Goal: Information Seeking & Learning: Learn about a topic

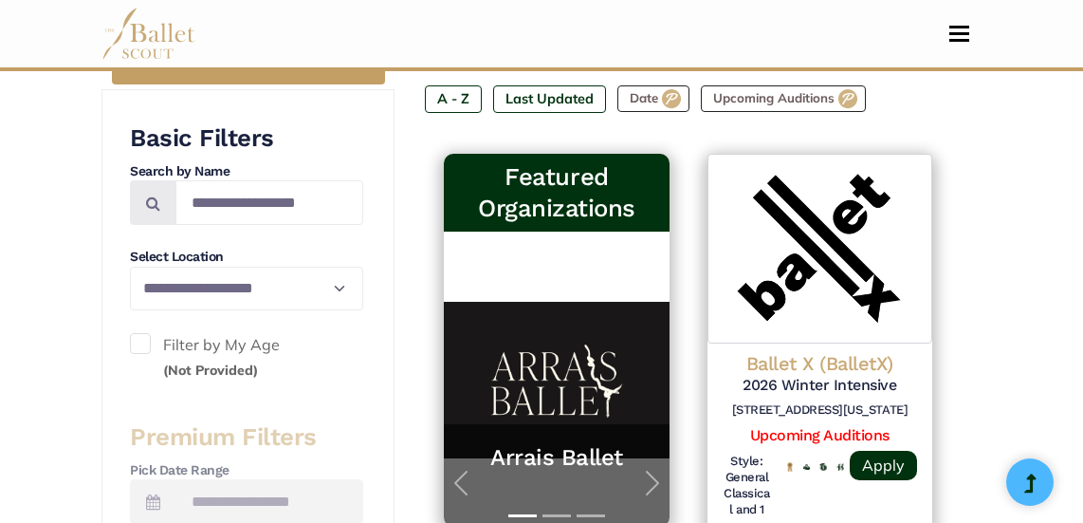
scroll to position [420, 0]
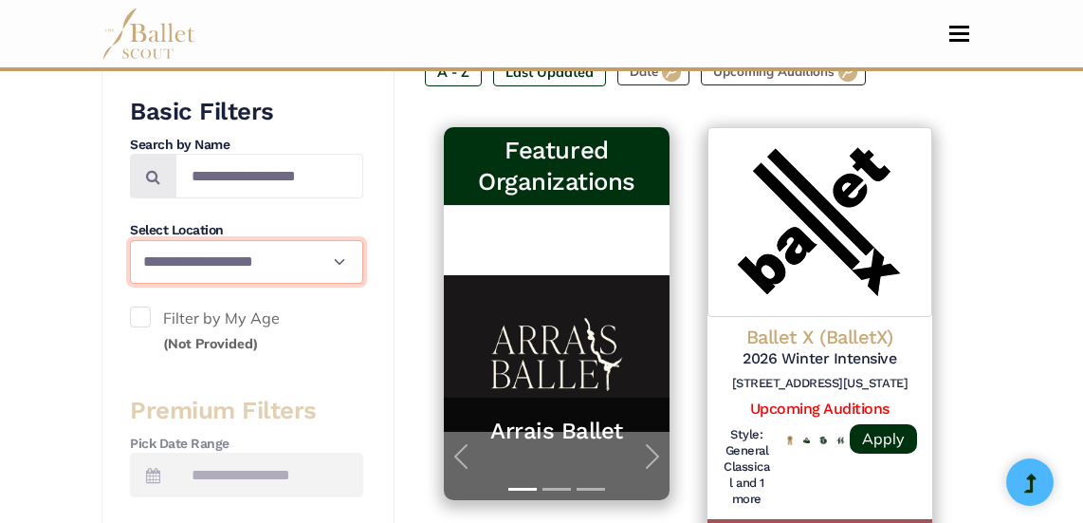
click at [298, 251] on select "**********" at bounding box center [246, 262] width 233 height 45
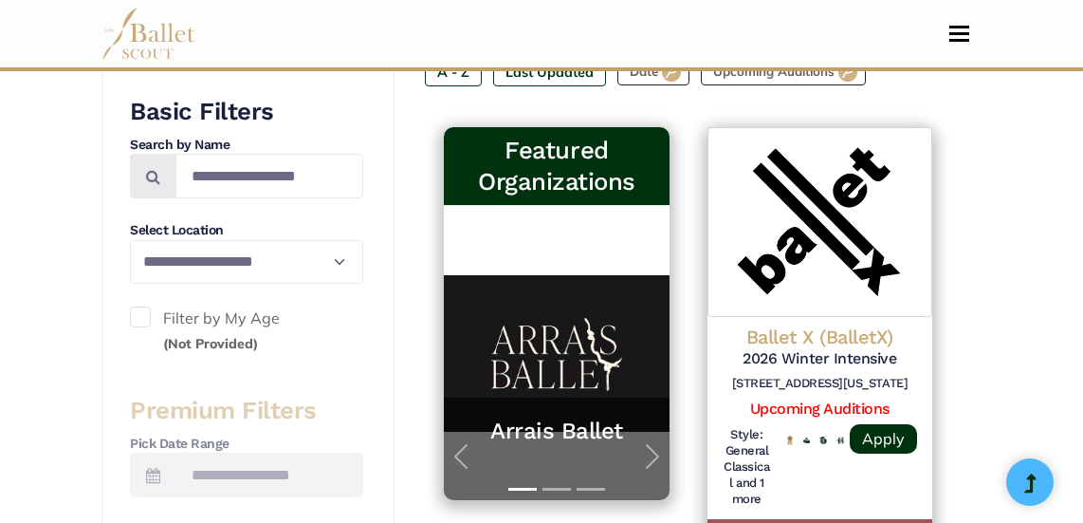
click at [139, 315] on span at bounding box center [140, 316] width 21 height 21
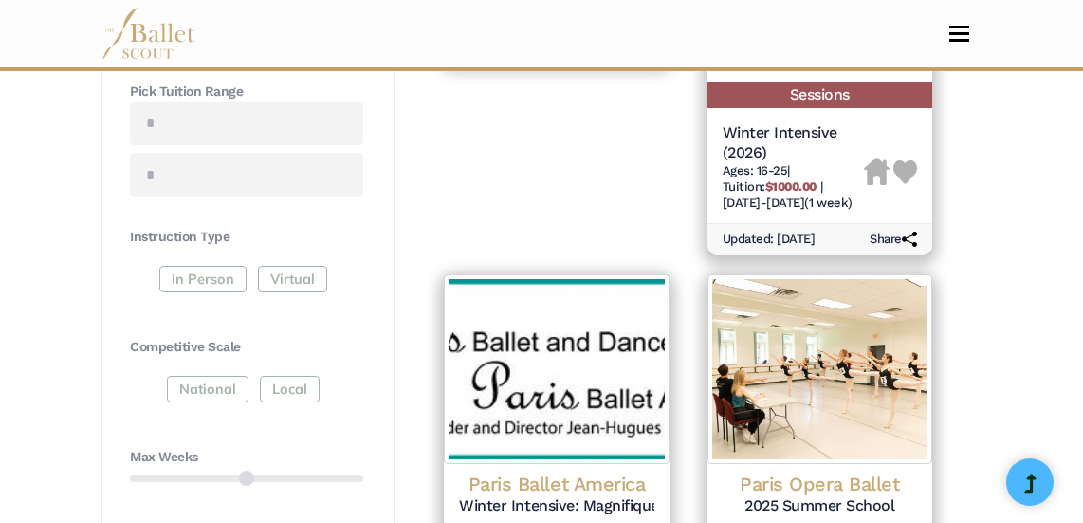
scroll to position [859, 0]
click at [201, 272] on div "In Person Virtual" at bounding box center [246, 282] width 233 height 34
click at [198, 286] on div "In Person Virtual" at bounding box center [246, 282] width 233 height 34
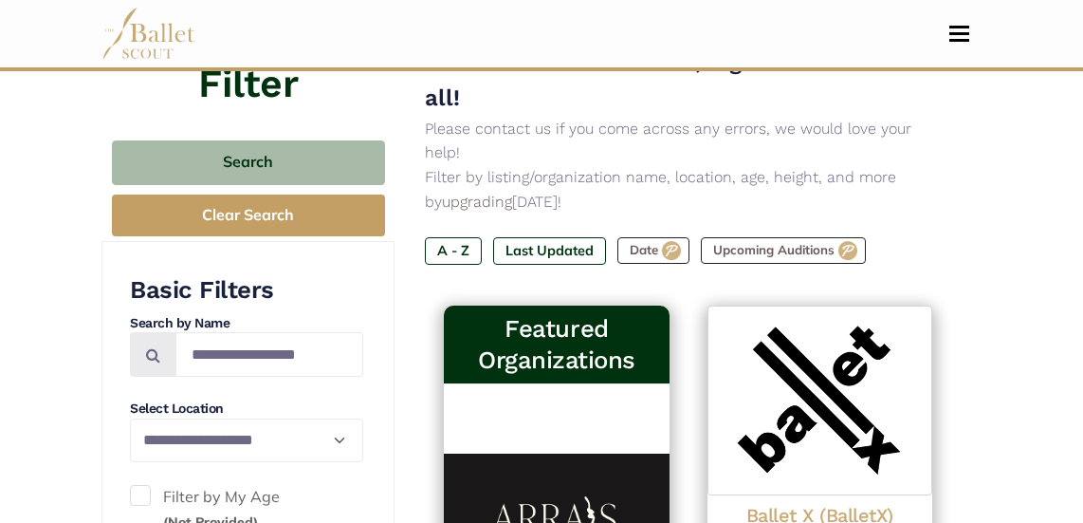
scroll to position [294, 0]
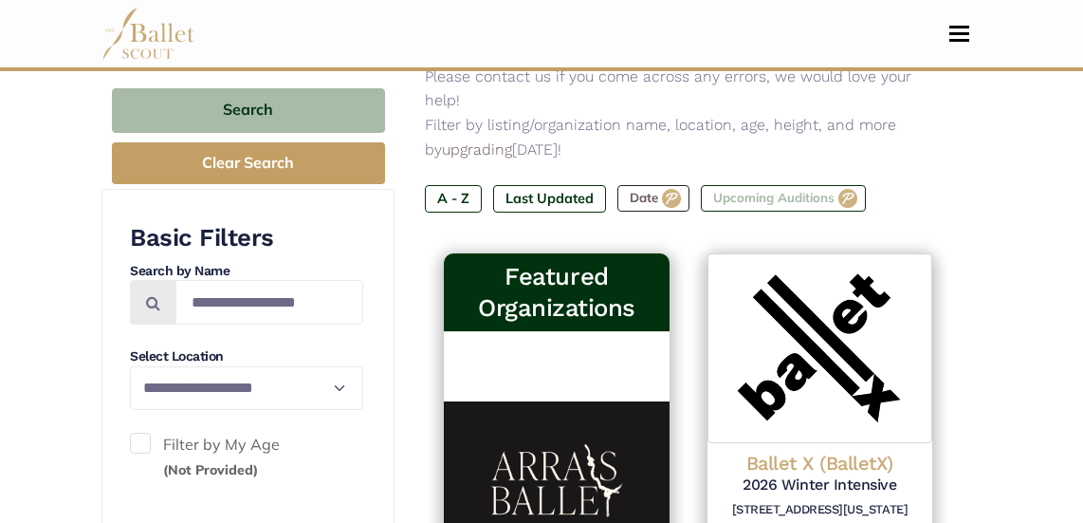
click at [762, 185] on label "Upcoming Auditions" at bounding box center [783, 198] width 165 height 27
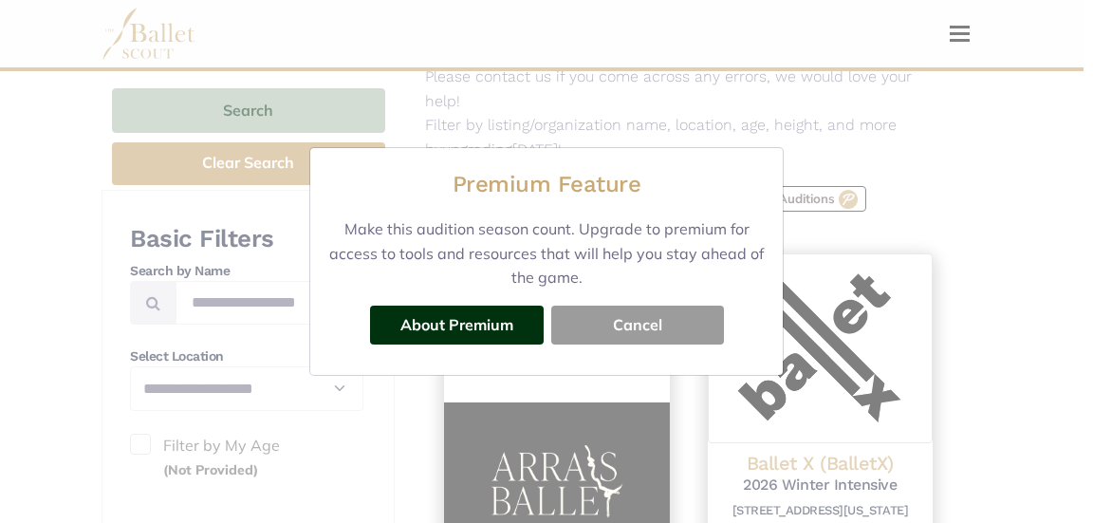
click at [623, 331] on button "Cancel" at bounding box center [637, 324] width 173 height 38
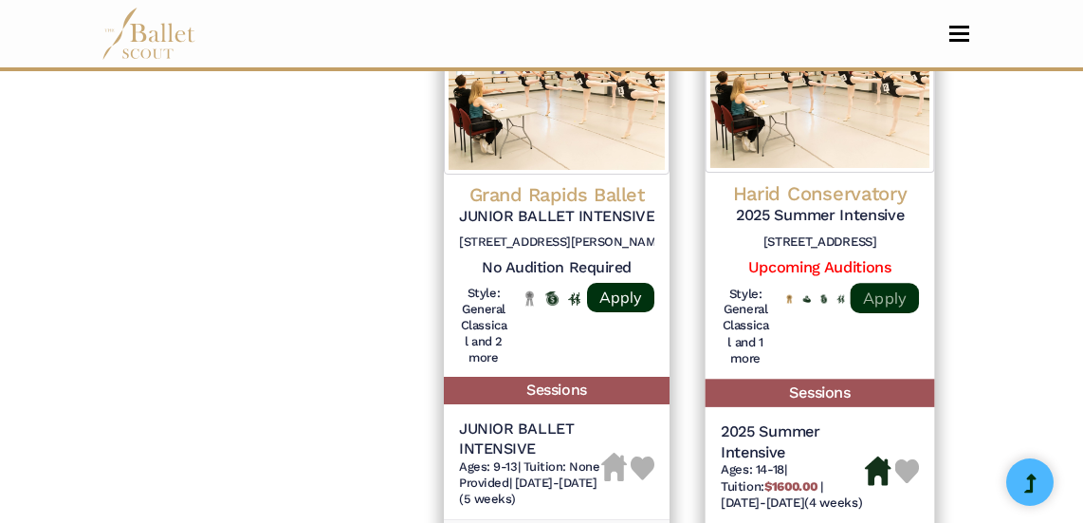
scroll to position [2953, 0]
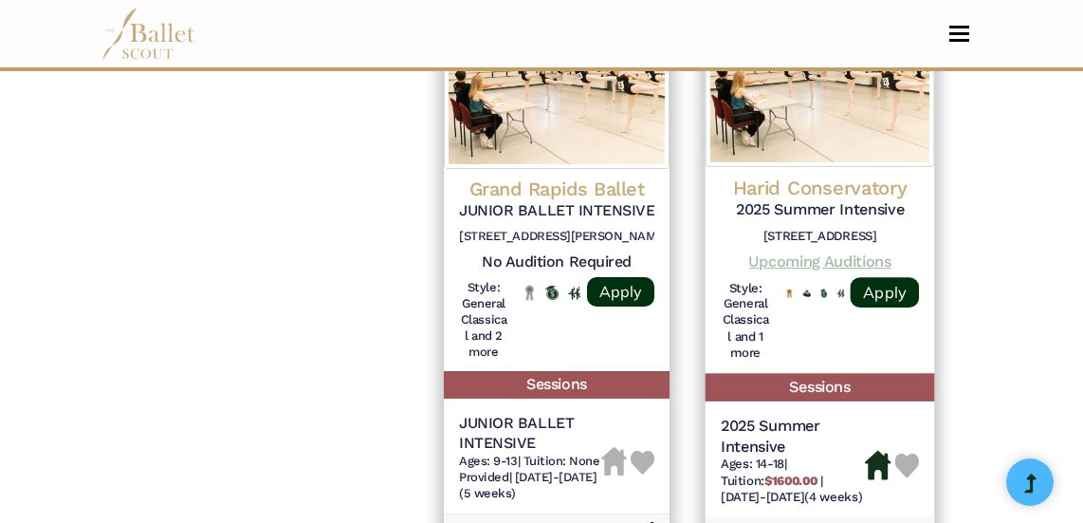
click at [813, 252] on link "Upcoming Auditions" at bounding box center [819, 261] width 142 height 18
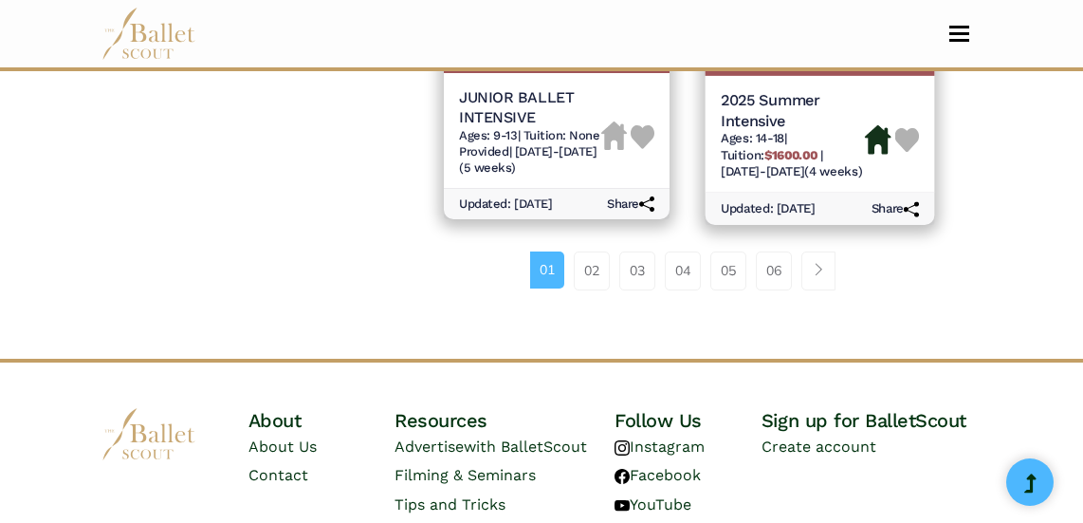
scroll to position [3280, 0]
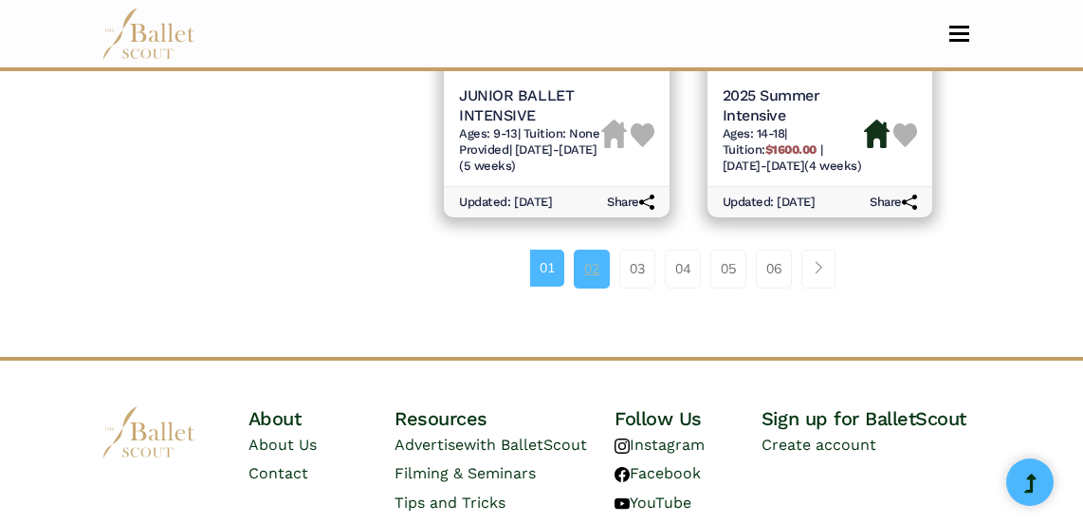
click at [585, 249] on link "02" at bounding box center [592, 268] width 36 height 38
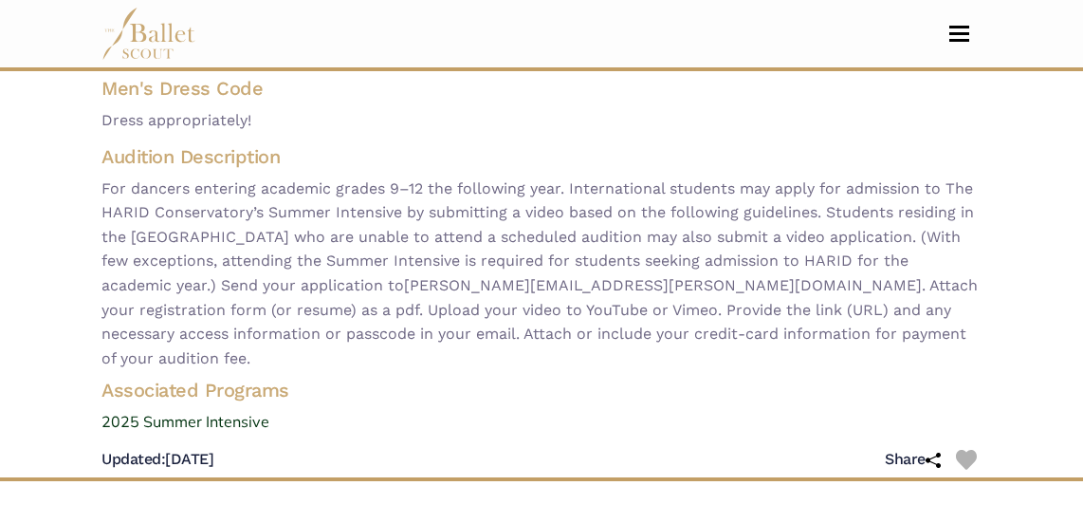
scroll to position [595, 0]
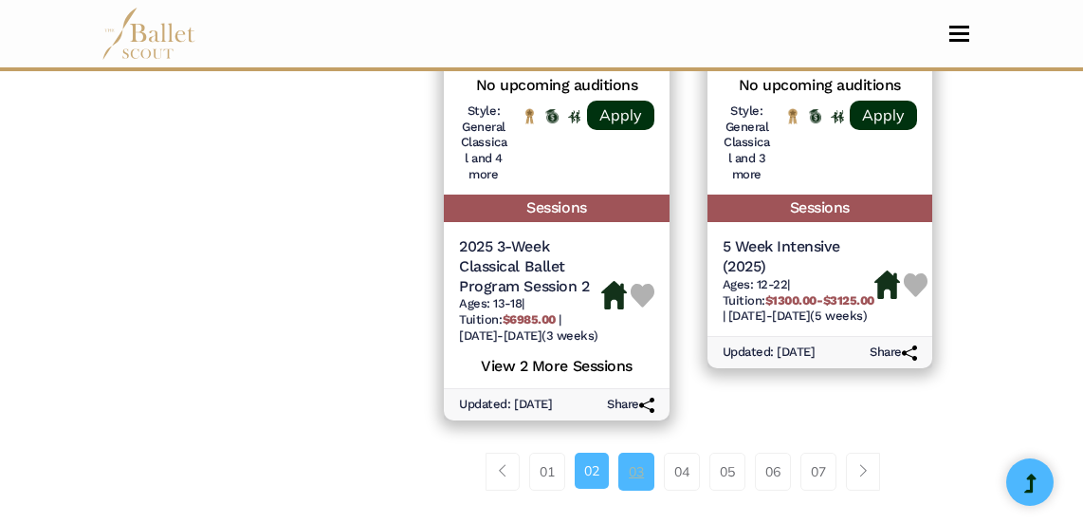
scroll to position [3163, 0]
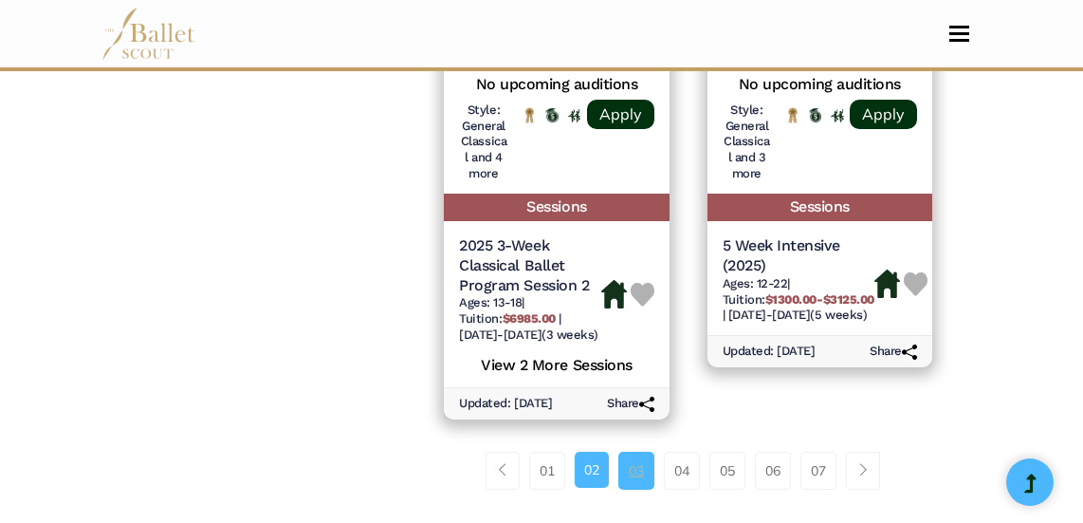
click at [635, 452] on link "03" at bounding box center [637, 471] width 36 height 38
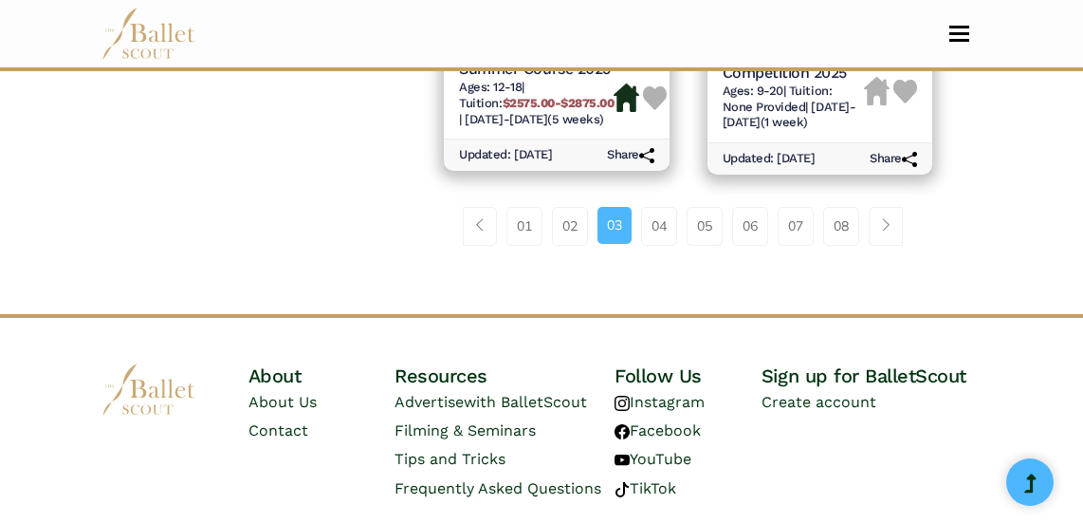
scroll to position [3360, 0]
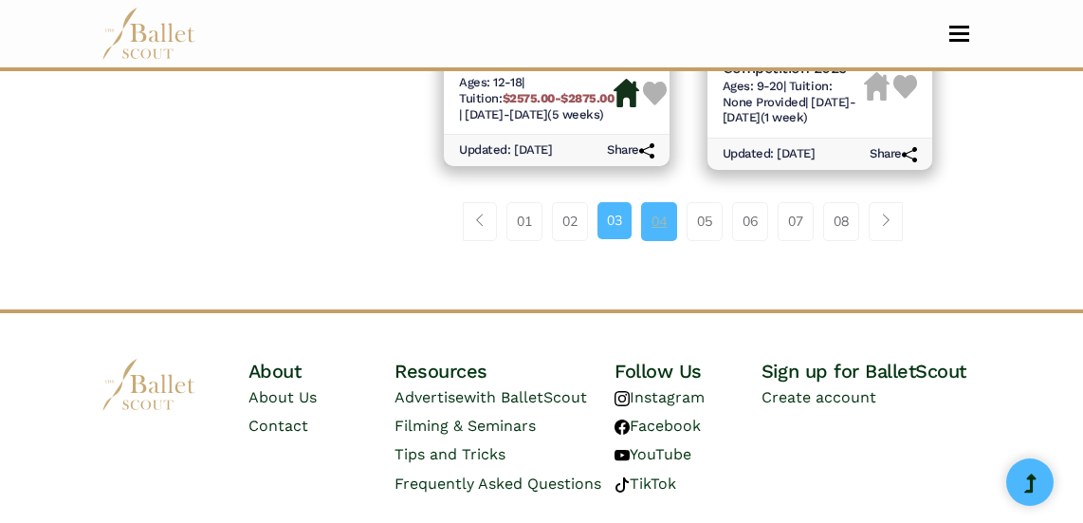
click at [655, 221] on link "04" at bounding box center [659, 221] width 36 height 38
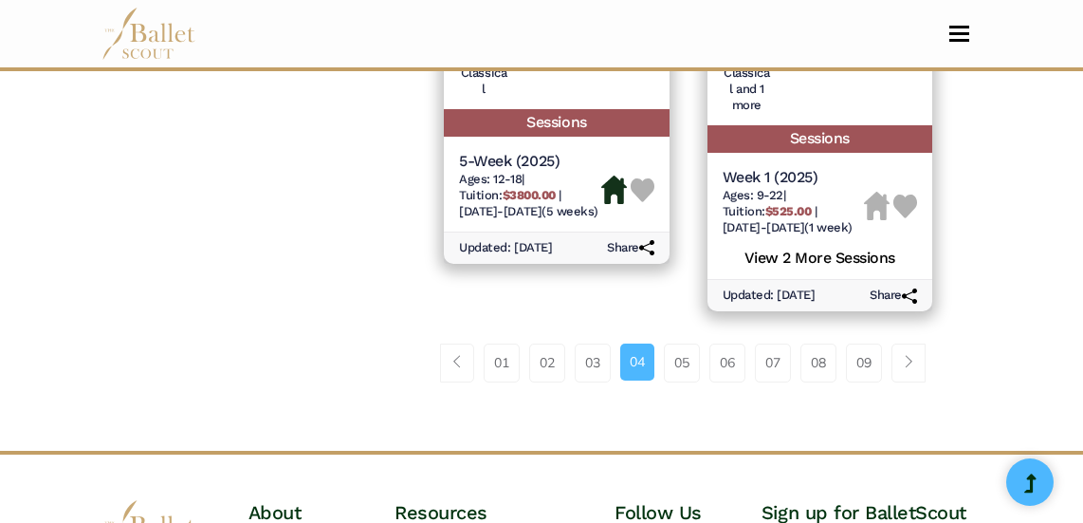
scroll to position [3208, 0]
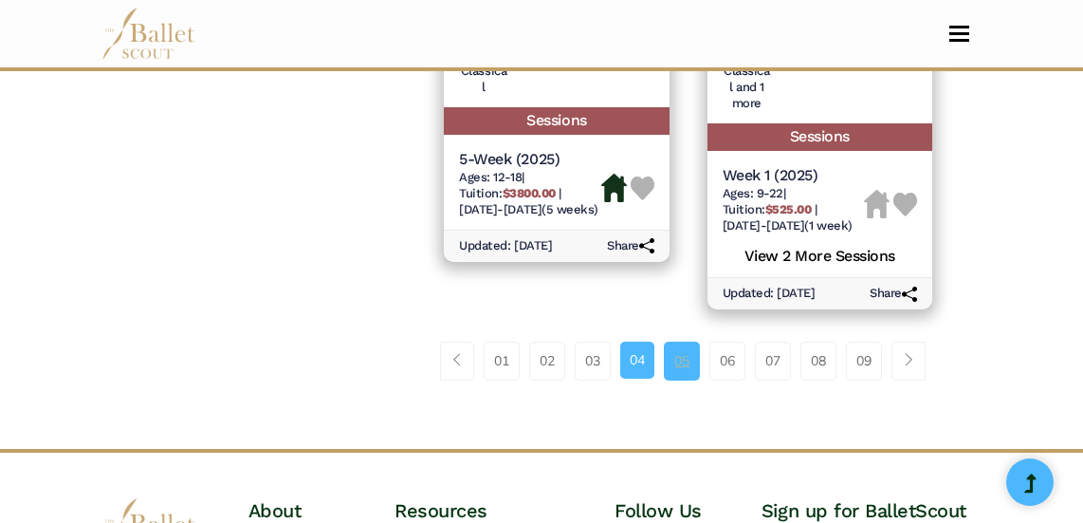
click at [677, 342] on link "05" at bounding box center [682, 361] width 36 height 38
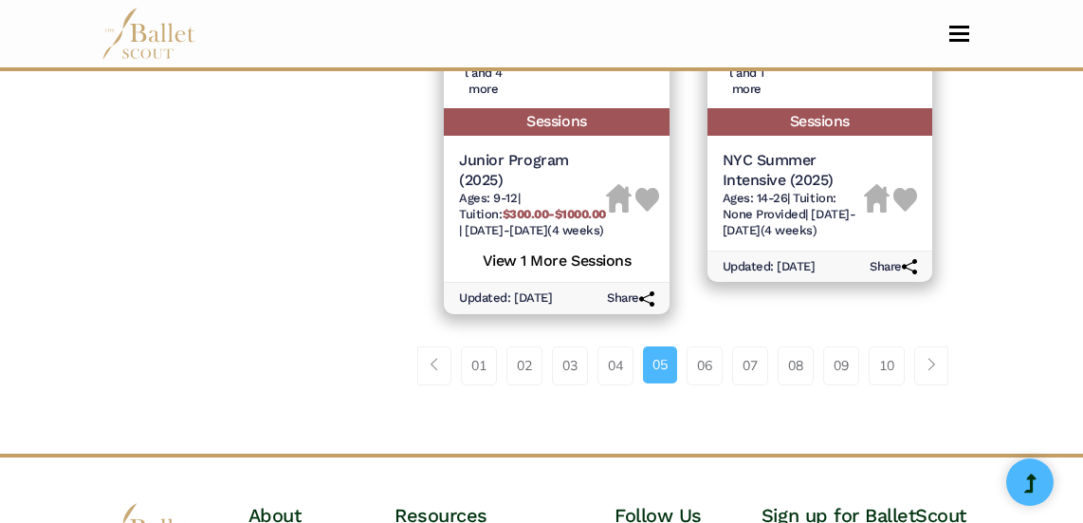
scroll to position [3218, 0]
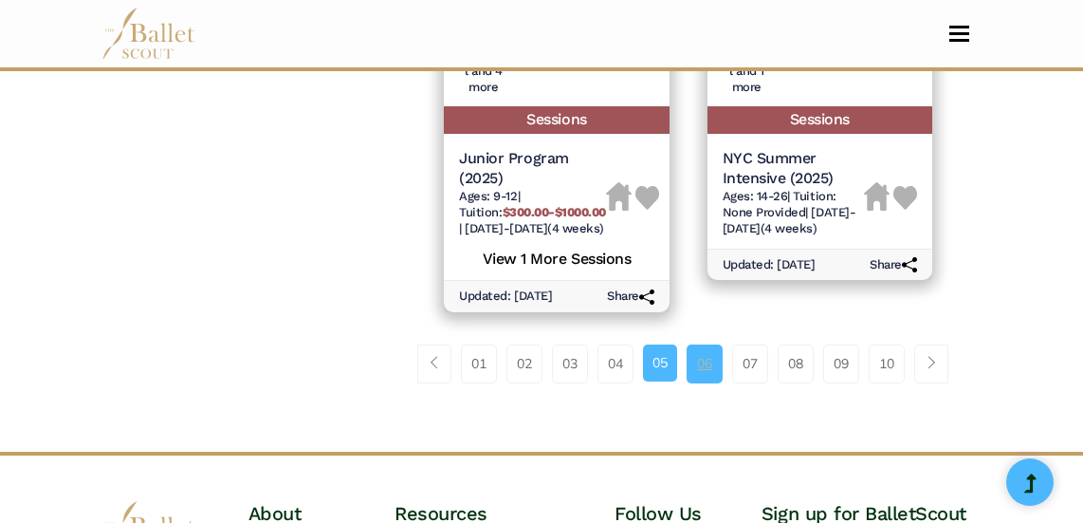
click at [698, 360] on link "06" at bounding box center [705, 363] width 36 height 38
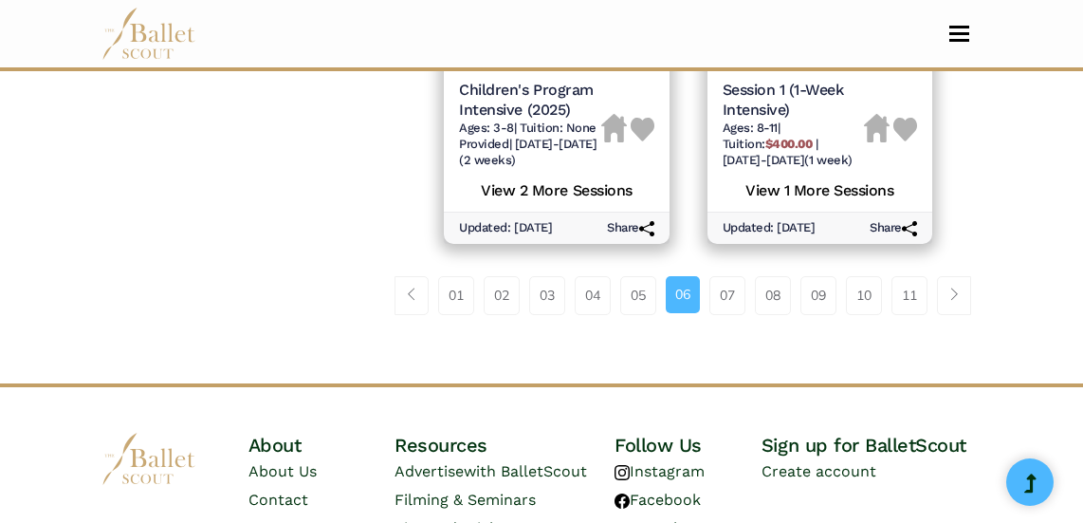
scroll to position [3287, 0]
click at [719, 303] on link "07" at bounding box center [728, 294] width 36 height 38
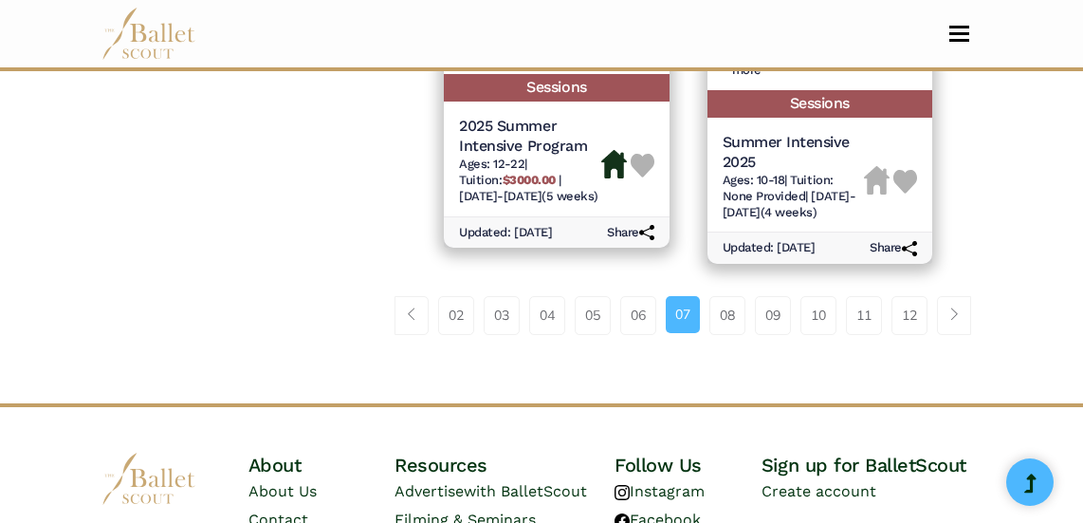
scroll to position [3278, 0]
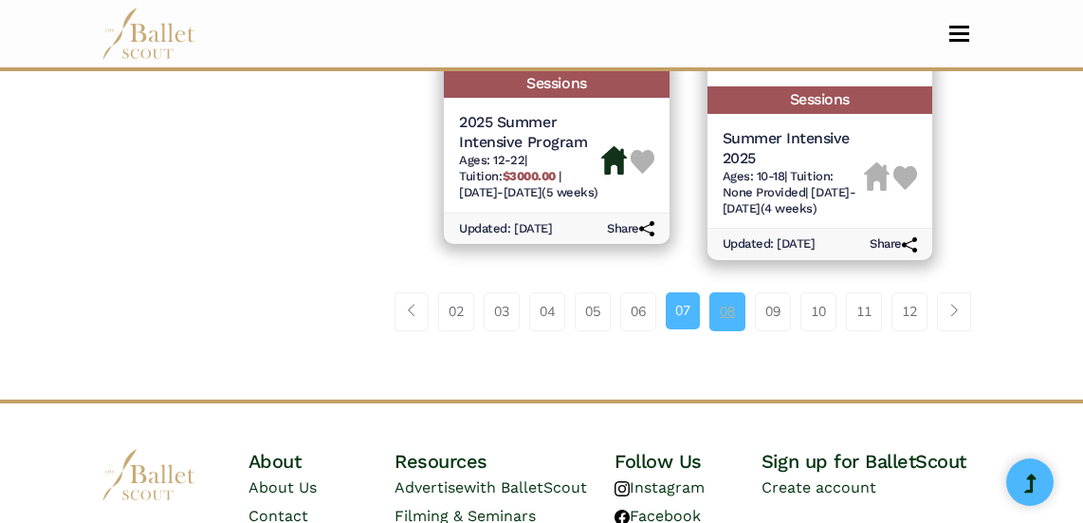
click at [743, 330] on link "08" at bounding box center [728, 311] width 36 height 38
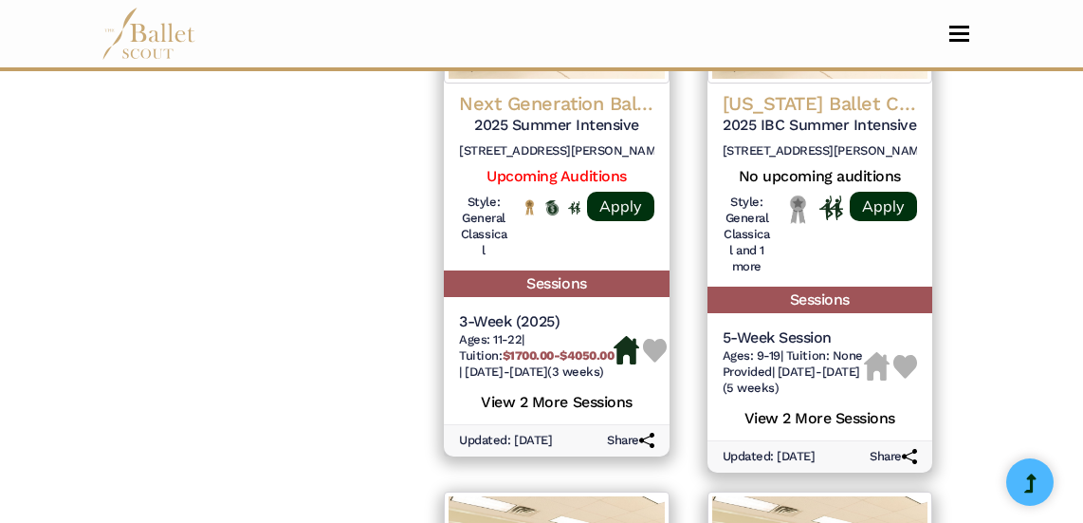
scroll to position [1851, 0]
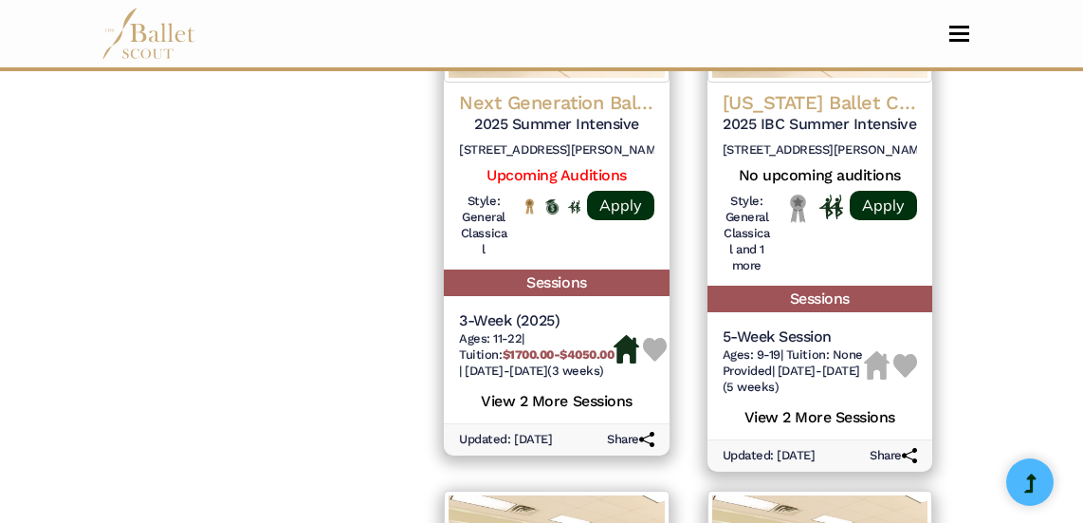
click at [983, 216] on div "**********" at bounding box center [541, 107] width 911 height 3407
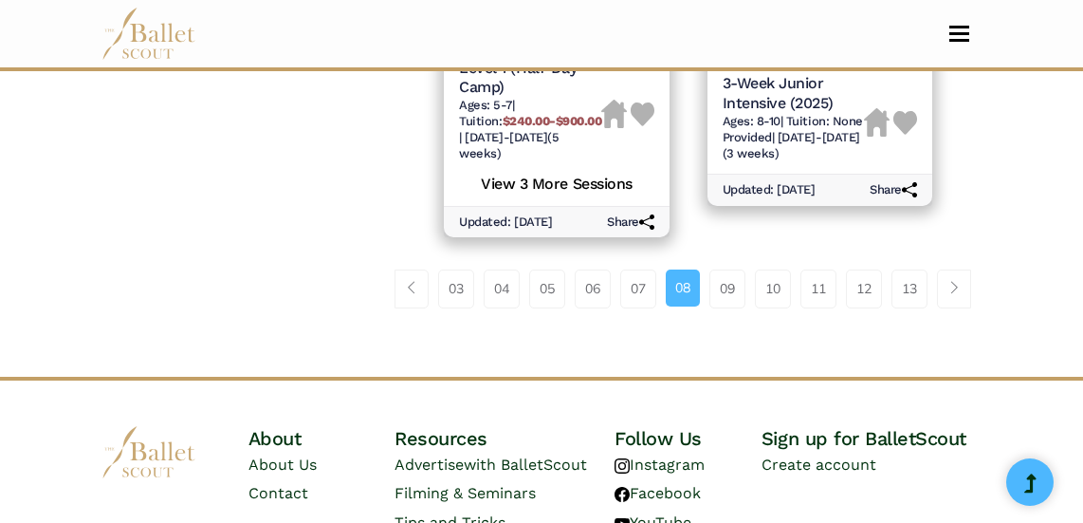
scroll to position [3286, 0]
click at [736, 268] on link "09" at bounding box center [728, 287] width 36 height 38
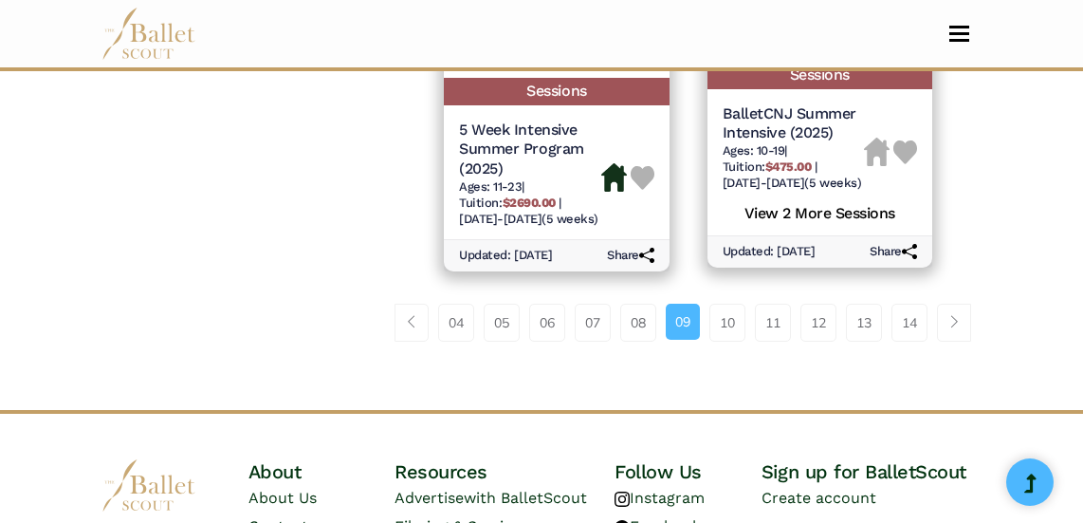
scroll to position [3374, 0]
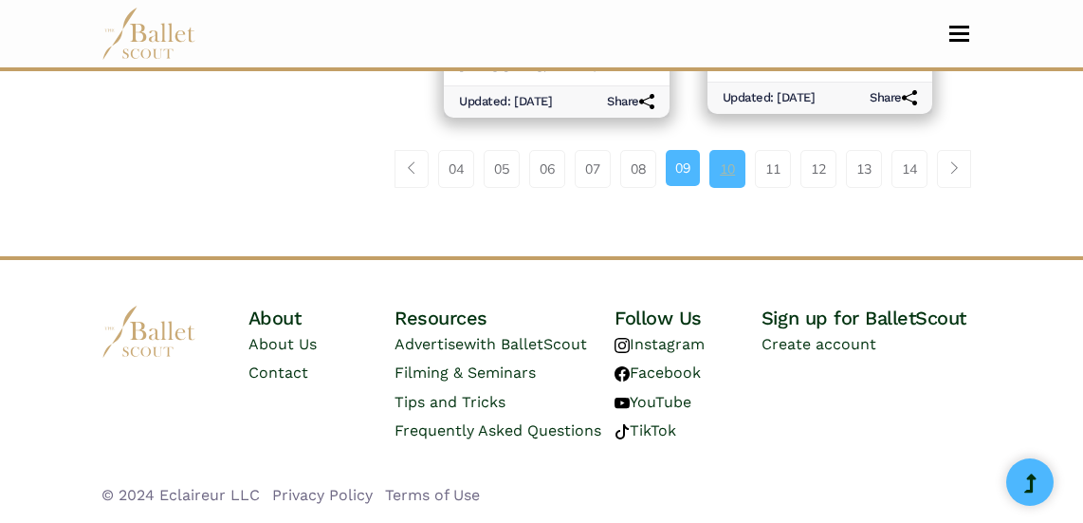
click at [729, 168] on link "10" at bounding box center [728, 169] width 36 height 38
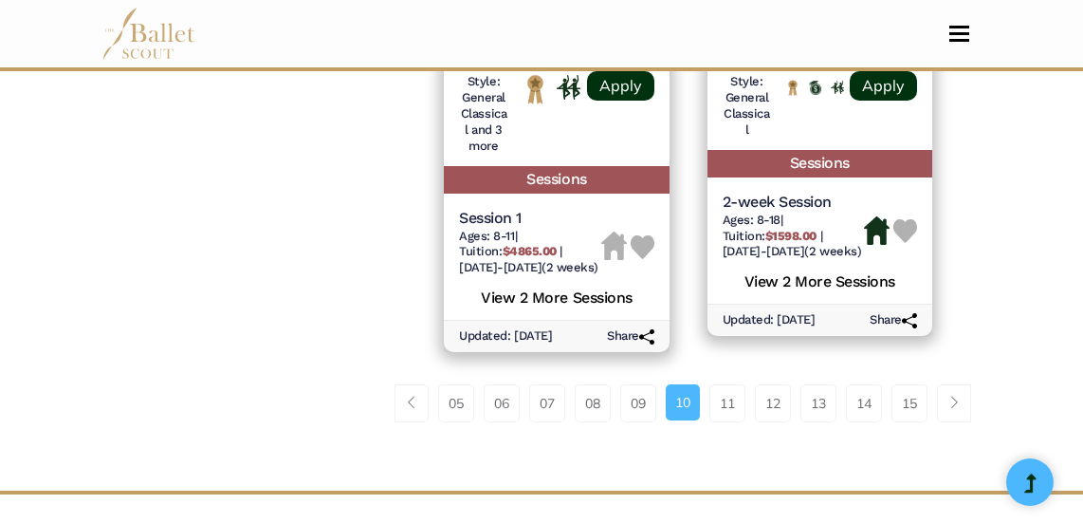
scroll to position [3219, 0]
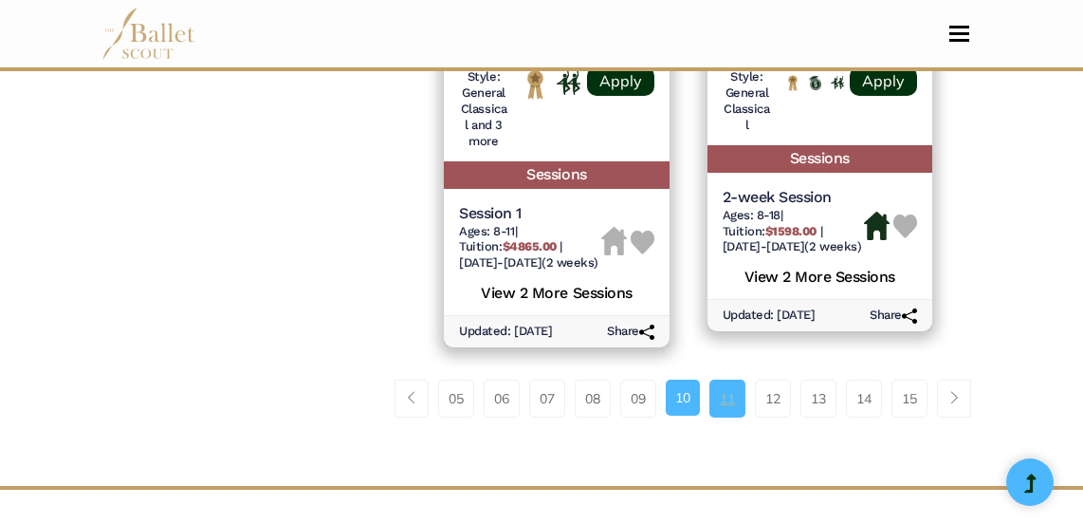
click at [736, 379] on link "11" at bounding box center [728, 398] width 36 height 38
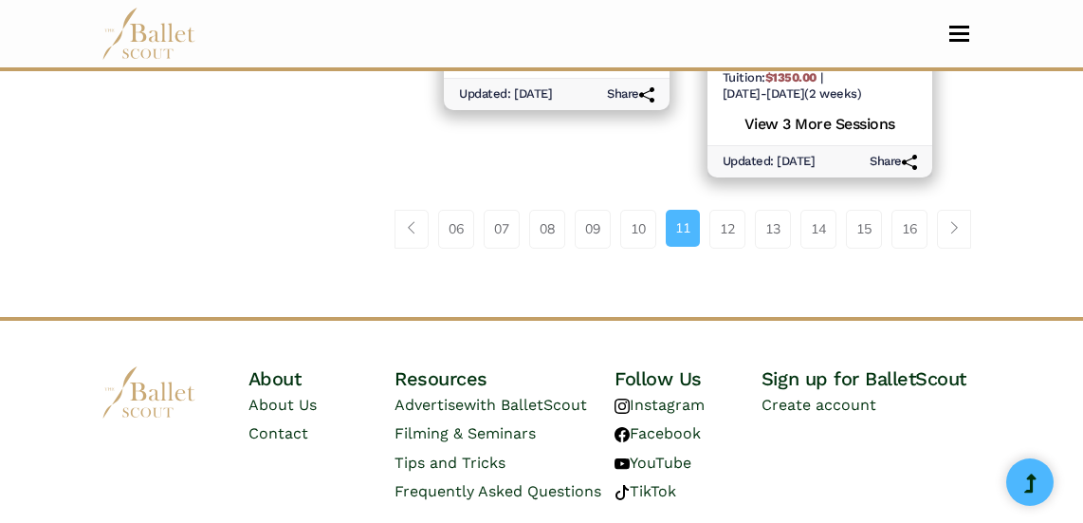
scroll to position [3450, 0]
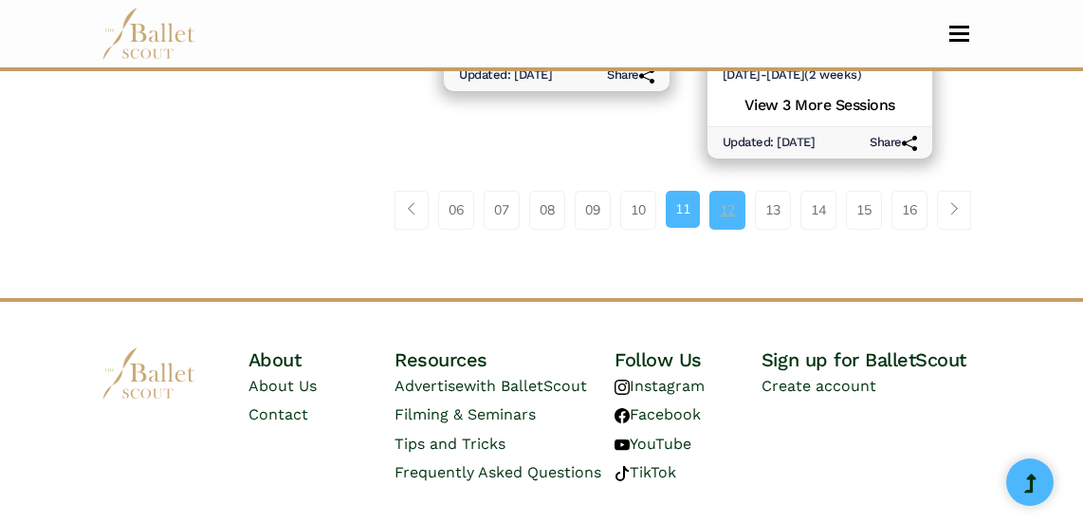
click at [726, 191] on link "12" at bounding box center [728, 210] width 36 height 38
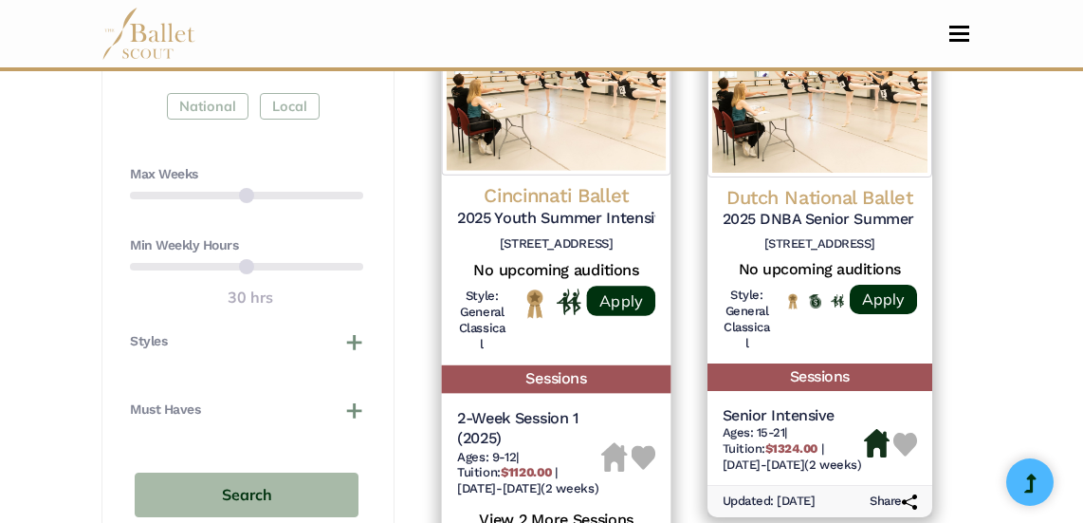
scroll to position [1199, 0]
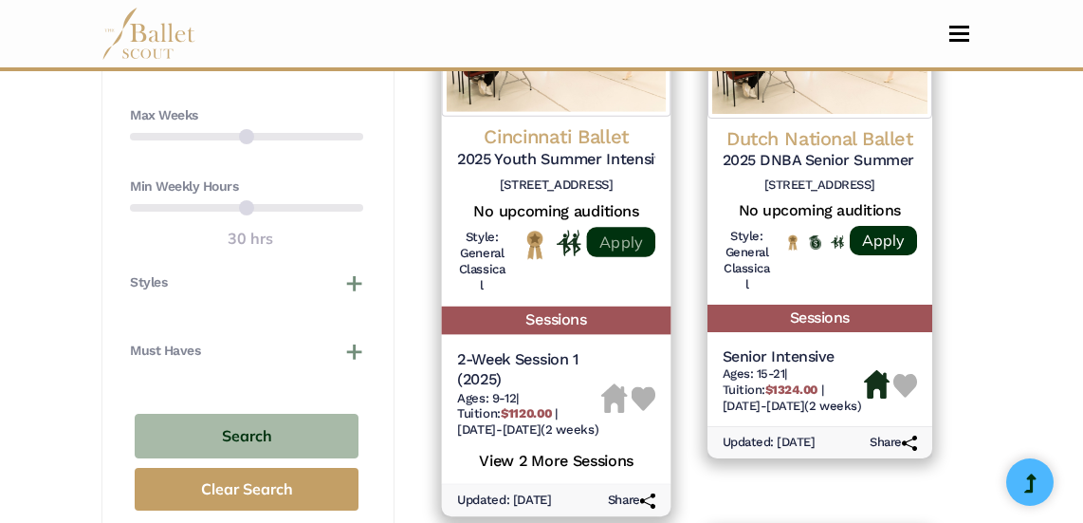
click at [623, 226] on link "Apply" at bounding box center [621, 241] width 68 height 30
